Goal: Go to known website: Access a specific website the user already knows

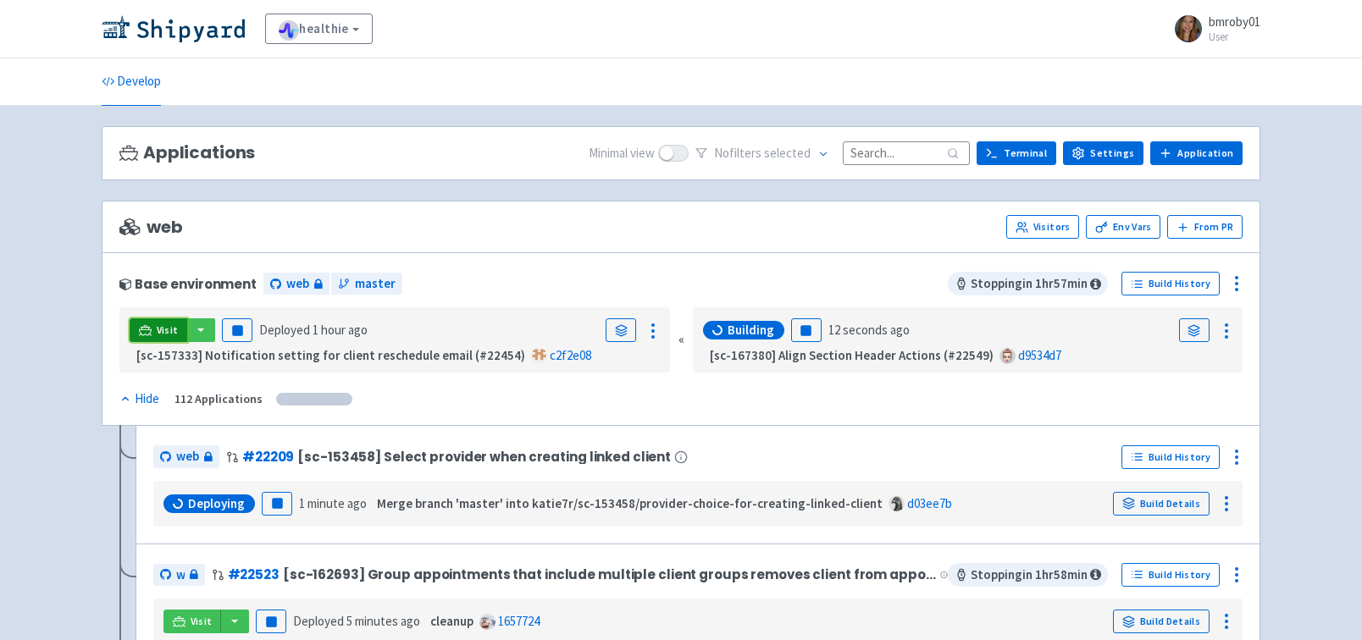
click at [152, 329] on link "Visit" at bounding box center [159, 330] width 58 height 24
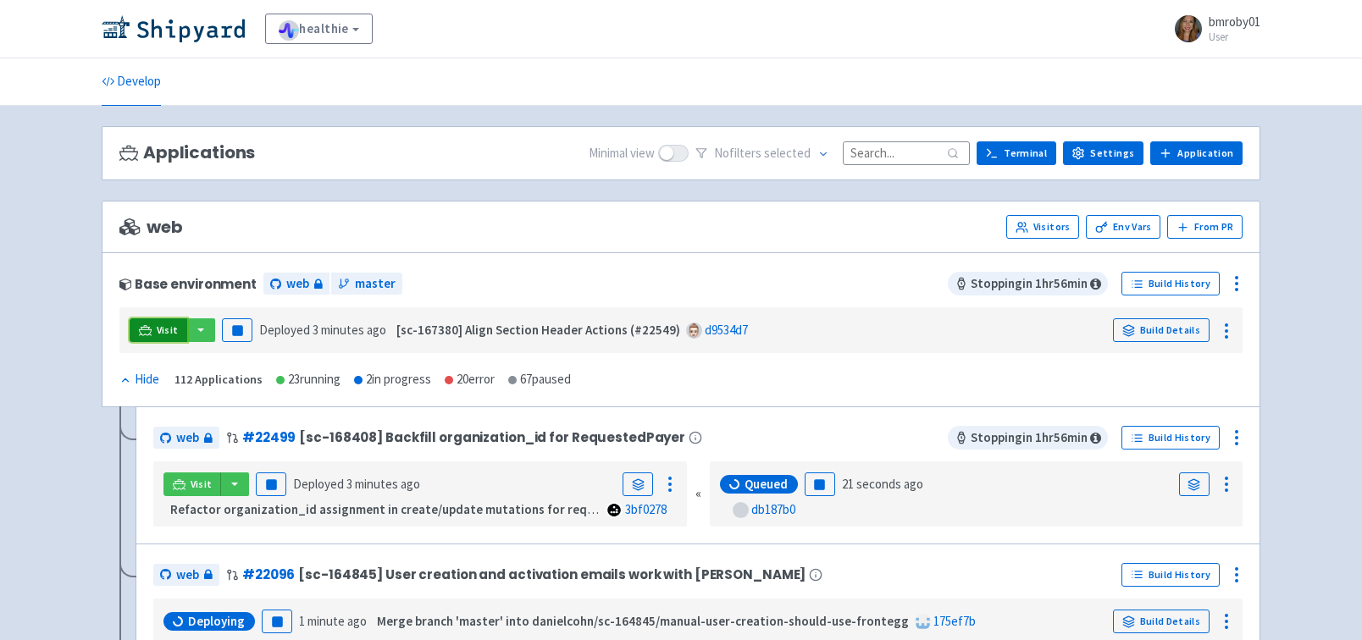
click at [144, 325] on icon at bounding box center [145, 329] width 13 height 9
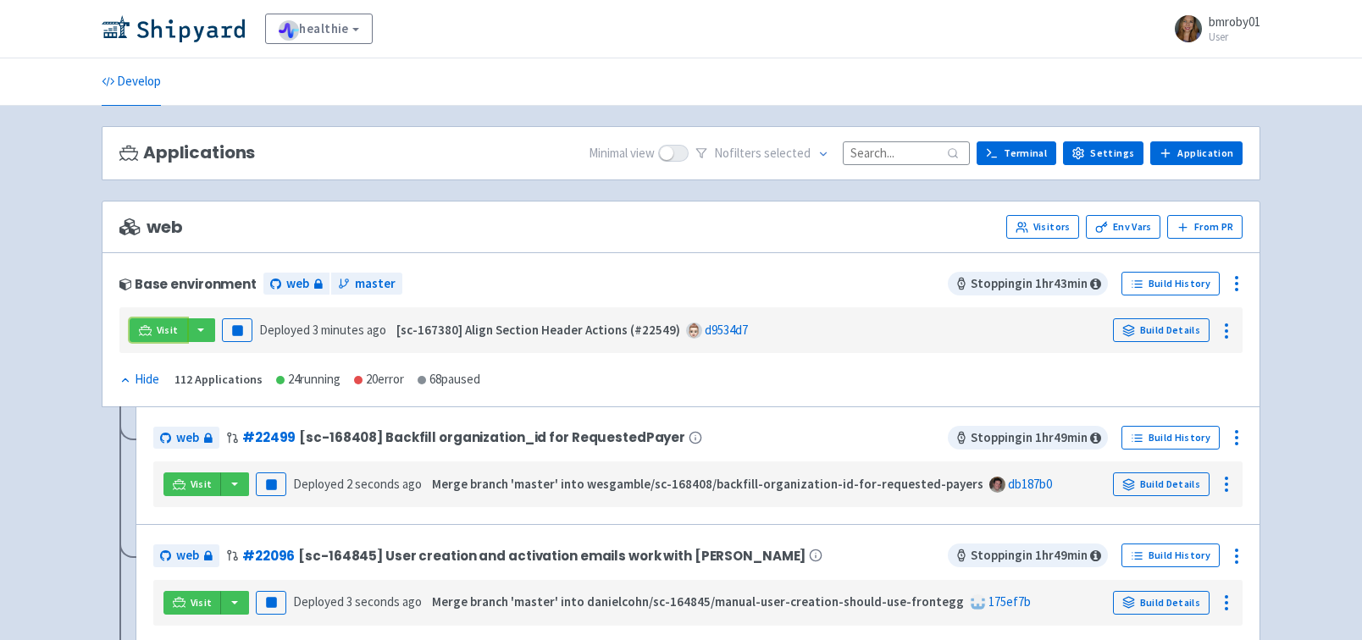
scroll to position [8, 0]
